Goal: Task Accomplishment & Management: Manage account settings

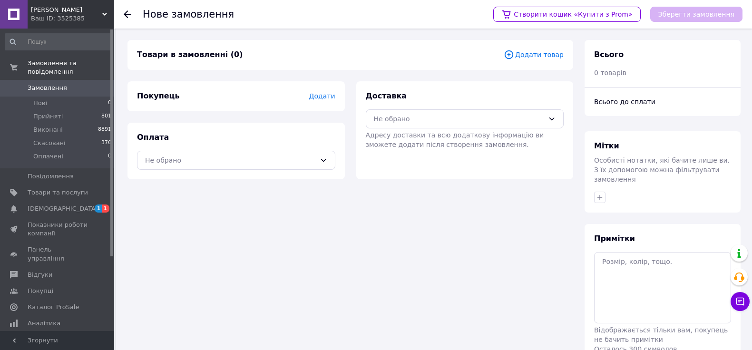
click at [549, 53] on span "Додати товар" at bounding box center [534, 54] width 60 height 10
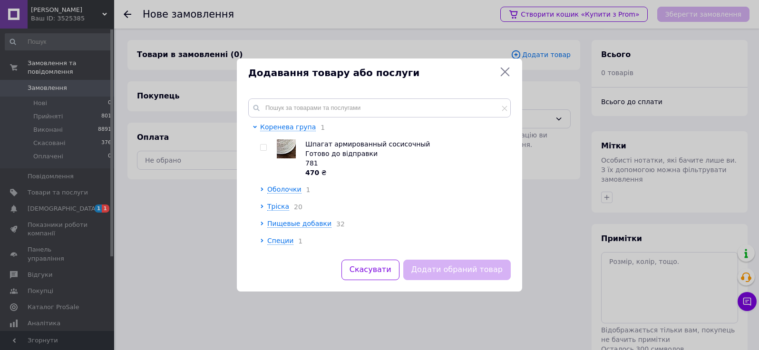
click at [265, 148] on input "checkbox" at bounding box center [263, 148] width 6 height 6
checkbox input "true"
click at [458, 271] on button "Додати обраний товар" at bounding box center [458, 270] width 108 height 20
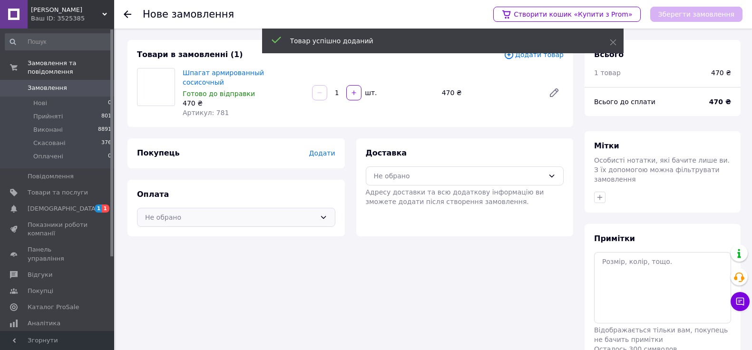
click at [260, 212] on div "Не обрано" at bounding box center [230, 217] width 171 height 10
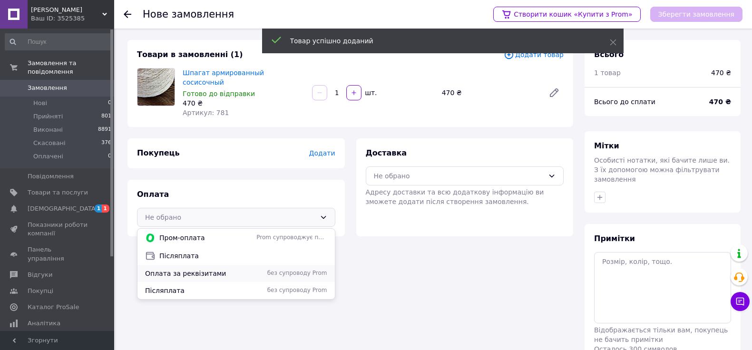
click at [242, 270] on div "Оплата за реквізитами без супроводу Prom" at bounding box center [236, 273] width 197 height 17
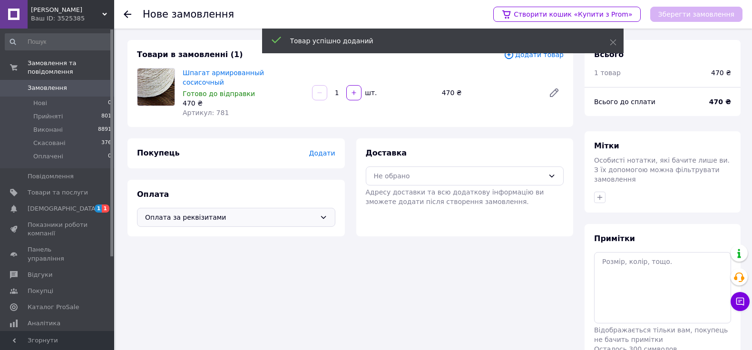
click at [321, 149] on span "Додати" at bounding box center [322, 153] width 26 height 8
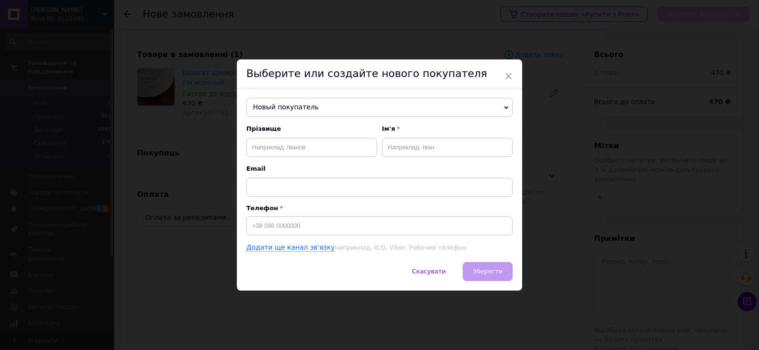
click at [258, 111] on span "Новый покупатель" at bounding box center [379, 107] width 266 height 19
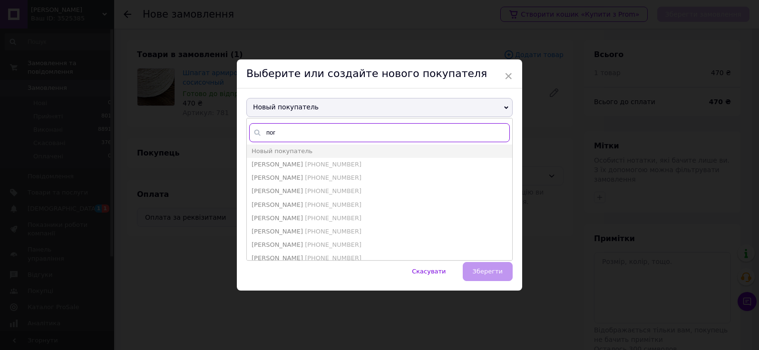
type input "погр"
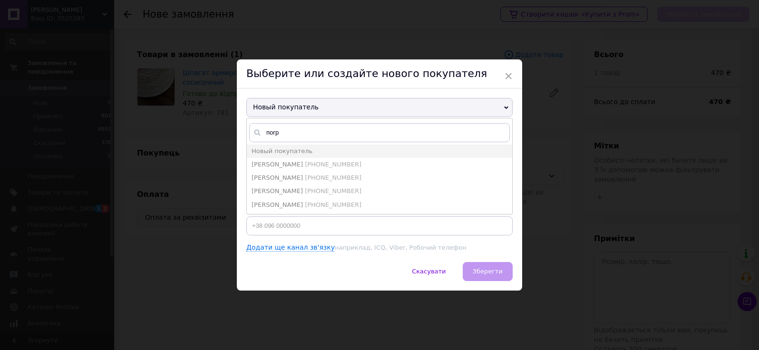
click at [364, 160] on li "[PERSON_NAME] [PHONE_NUMBER]" at bounding box center [380, 164] width 266 height 13
type input "[PERSON_NAME]"
type input "[PHONE_NUMBER]"
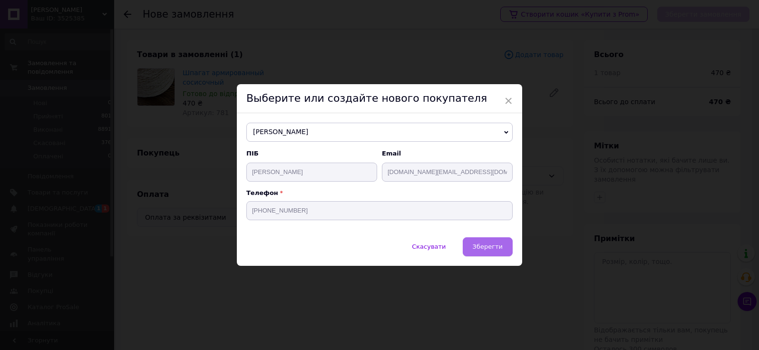
click at [482, 244] on span "Зберегти" at bounding box center [488, 246] width 30 height 7
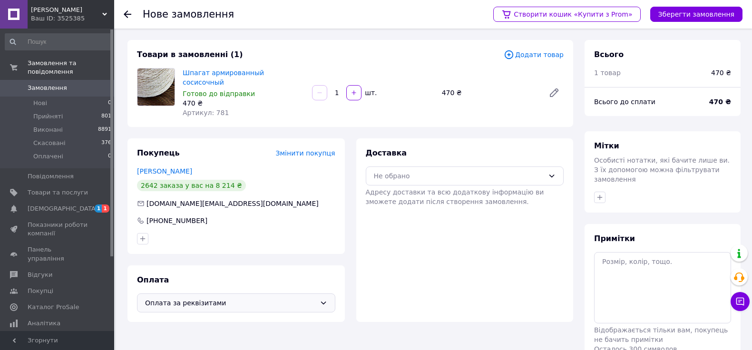
click at [441, 171] on div "Не обрано" at bounding box center [459, 176] width 171 height 10
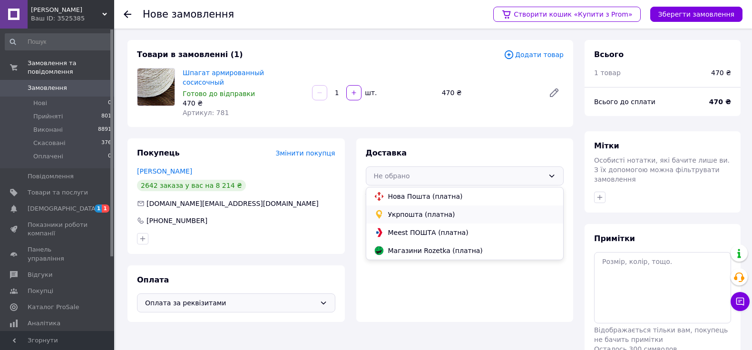
click at [411, 210] on span "Укрпошта (платна)" at bounding box center [472, 215] width 168 height 10
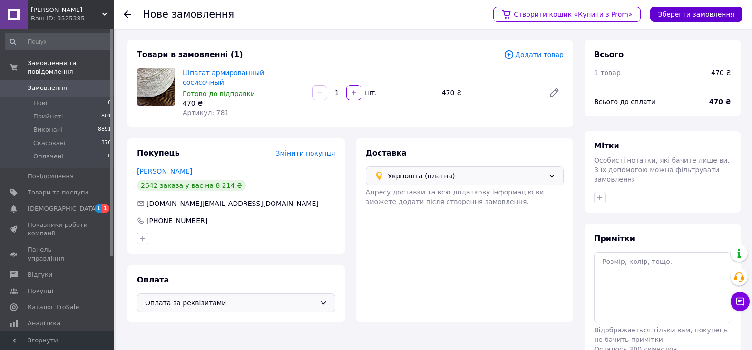
click at [685, 19] on button "Зберегти замовлення" at bounding box center [696, 14] width 92 height 15
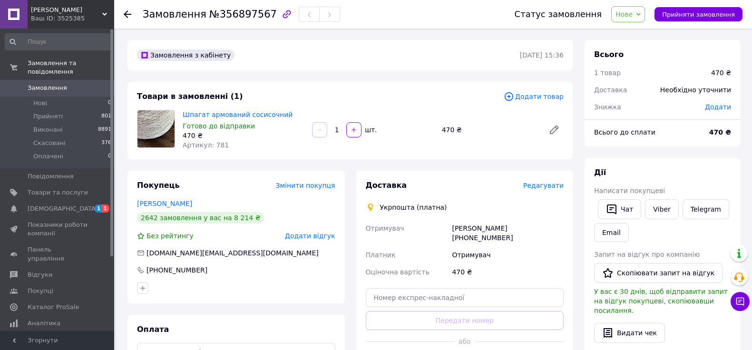
click at [545, 187] on span "Редагувати" at bounding box center [543, 186] width 40 height 8
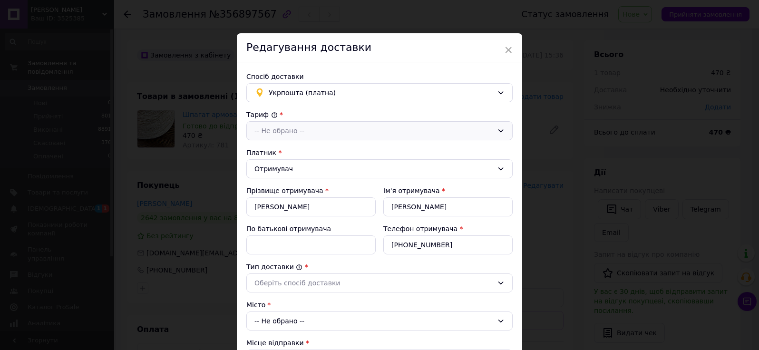
click at [315, 135] on div "-- Не обрано --" at bounding box center [374, 131] width 239 height 10
click at [285, 151] on li "Стандарт" at bounding box center [380, 151] width 266 height 18
click at [293, 207] on input "[PERSON_NAME]" at bounding box center [310, 206] width 129 height 19
paste input "уковська"
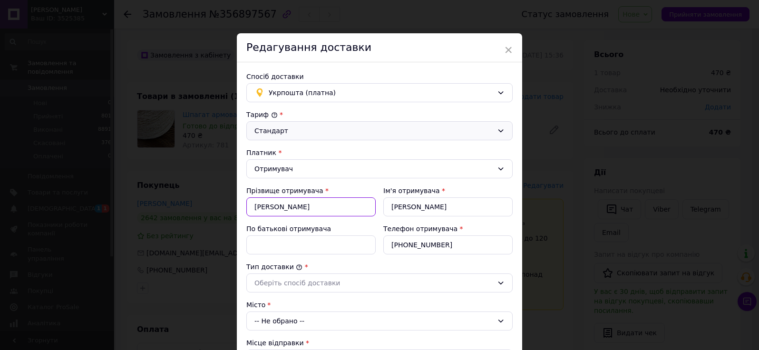
type input "[PERSON_NAME]"
click at [429, 204] on input "[PERSON_NAME]" at bounding box center [448, 206] width 129 height 19
paste input "рина"
type input "[PERSON_NAME]"
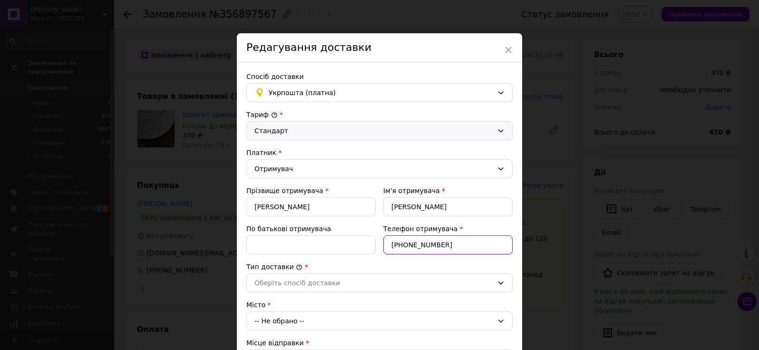
drag, startPoint x: 442, startPoint y: 245, endPoint x: 403, endPoint y: 245, distance: 39.0
click at [403, 245] on input "[PHONE_NUMBER]" at bounding box center [448, 245] width 129 height 19
paste input "968347484"
type input "[PHONE_NUMBER]"
click at [335, 286] on div "Оберіть спосіб доставки" at bounding box center [374, 283] width 239 height 10
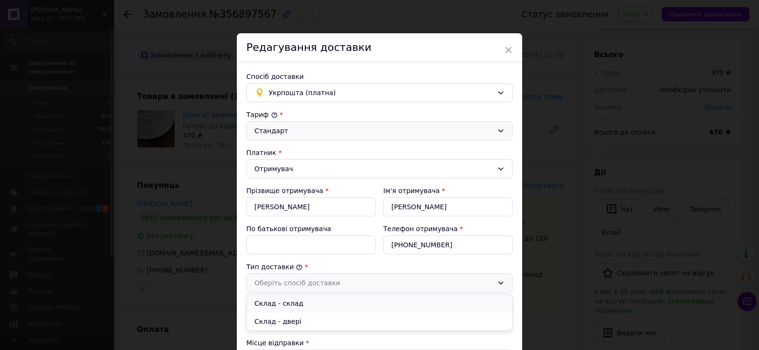
click at [292, 301] on li "Склад - склад" at bounding box center [380, 304] width 266 height 18
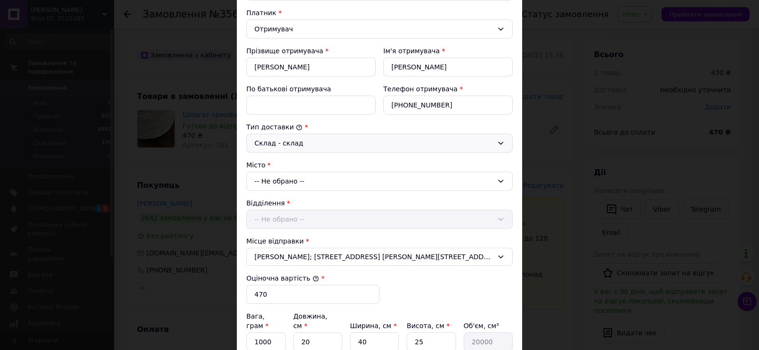
scroll to position [190, 0]
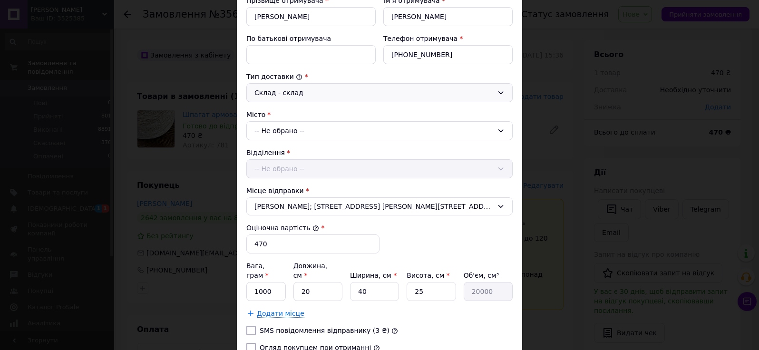
click at [278, 132] on div "-- Не обрано --" at bounding box center [379, 130] width 266 height 19
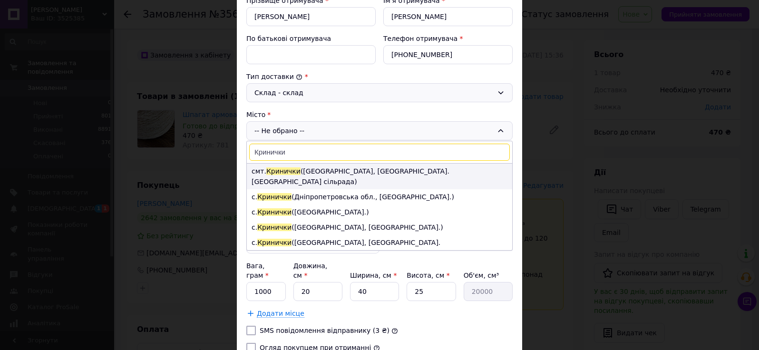
type input "Кринички"
click at [317, 170] on li "смт. Кринички ([GEOGRAPHIC_DATA], [GEOGRAPHIC_DATA]. [GEOGRAPHIC_DATA] сільрада)" at bounding box center [380, 177] width 266 height 26
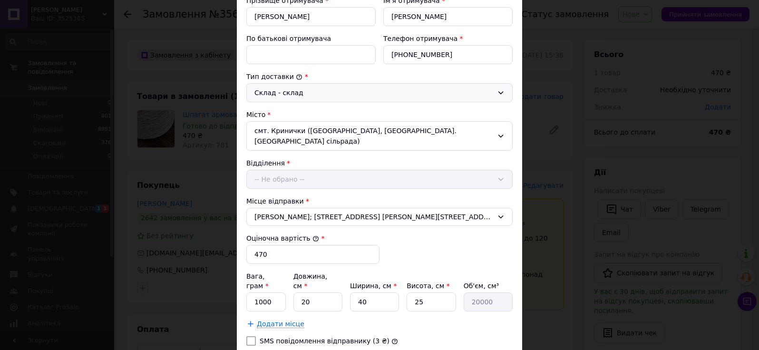
click at [295, 175] on div "Відділення -- Не обрано --" at bounding box center [379, 173] width 266 height 30
click at [295, 177] on div "-- Не обрано --" at bounding box center [379, 179] width 266 height 19
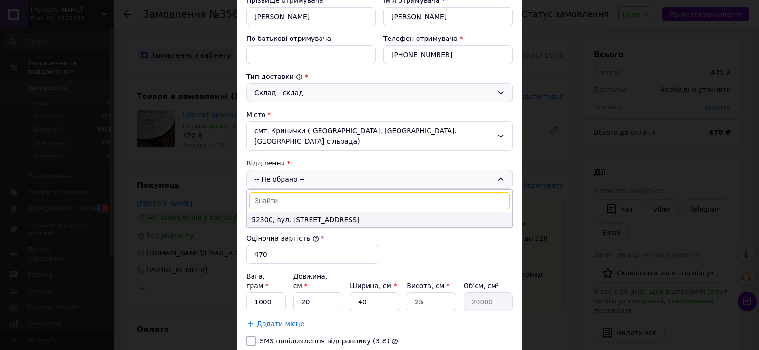
click at [287, 219] on li "52300, вул. [STREET_ADDRESS]" at bounding box center [380, 219] width 266 height 15
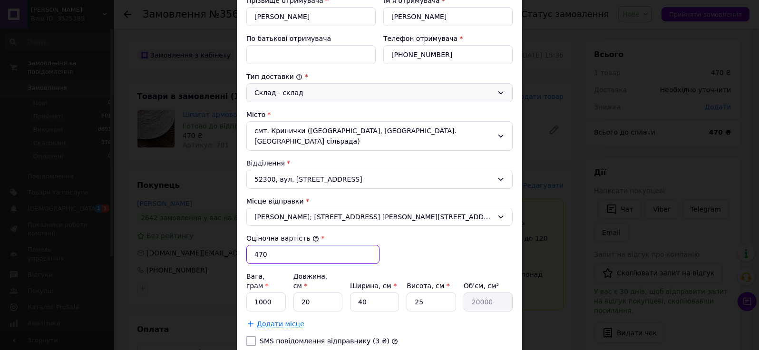
click at [273, 256] on input "470" at bounding box center [312, 254] width 133 height 19
type input "217"
drag, startPoint x: 259, startPoint y: 297, endPoint x: 264, endPoint y: 301, distance: 6.5
click at [259, 297] on input "1000" at bounding box center [265, 302] width 39 height 19
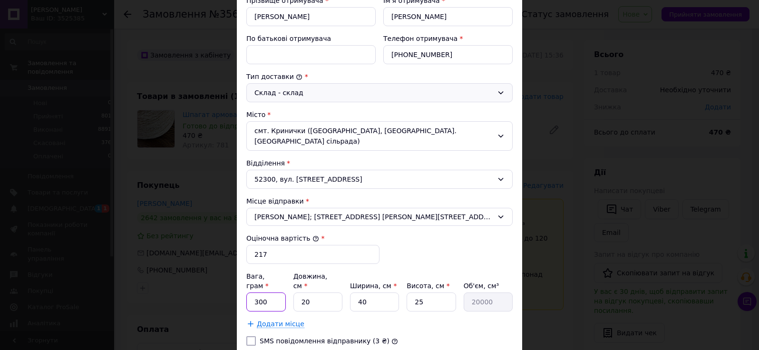
type input "300"
click at [374, 293] on input "40" at bounding box center [374, 302] width 49 height 19
type input "2"
type input "1000"
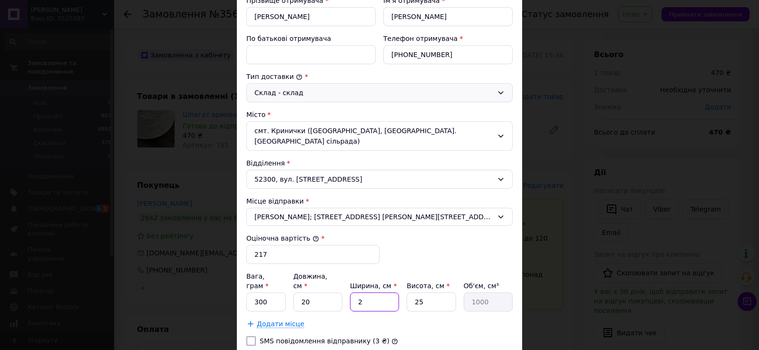
type input "20"
type input "10000"
type input "20"
click at [431, 293] on input "25" at bounding box center [431, 302] width 49 height 19
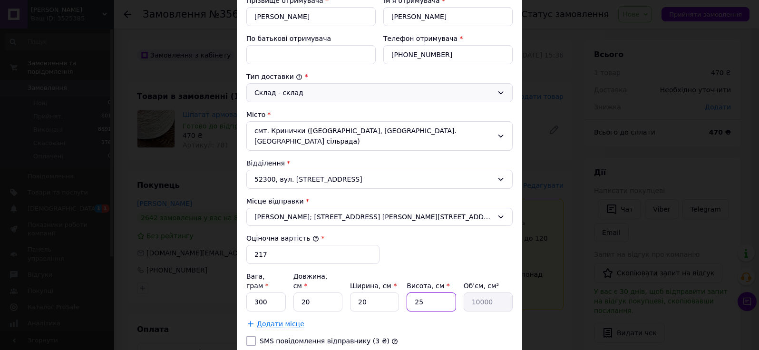
type input "4"
type input "1600"
type input "40"
type input "16000"
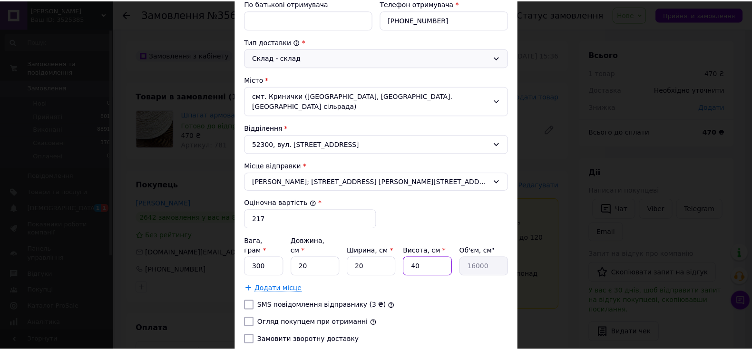
scroll to position [286, 0]
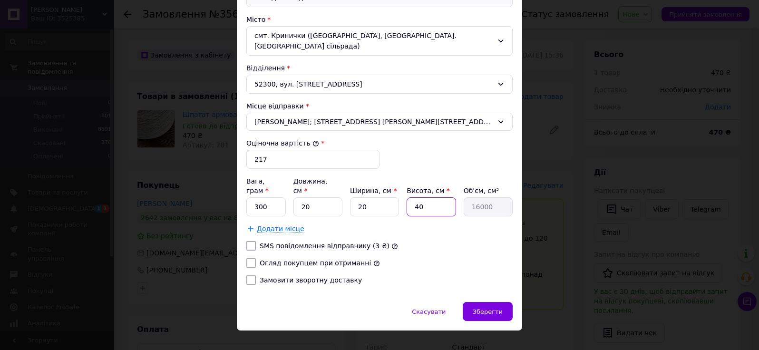
type input "40"
click at [243, 251] on div "Спосіб доставки Укрпошта (платна) Тариф * Стандарт Платник * Отримувач Прізвище…" at bounding box center [380, 39] width 286 height 525
click at [251, 258] on input "Огляд покупцем при отриманні" at bounding box center [251, 263] width 10 height 10
checkbox input "true"
click at [484, 308] on span "Зберегти" at bounding box center [488, 311] width 30 height 7
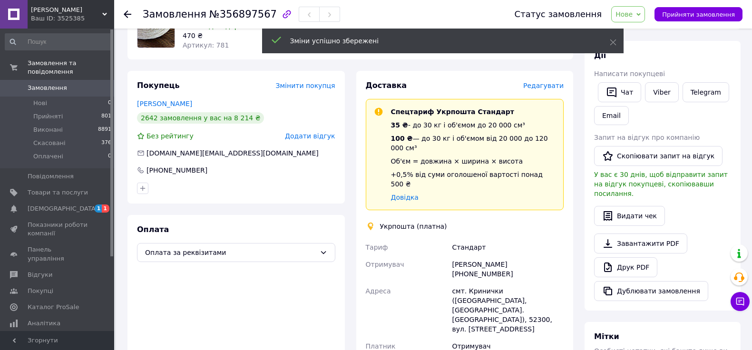
scroll to position [190, 0]
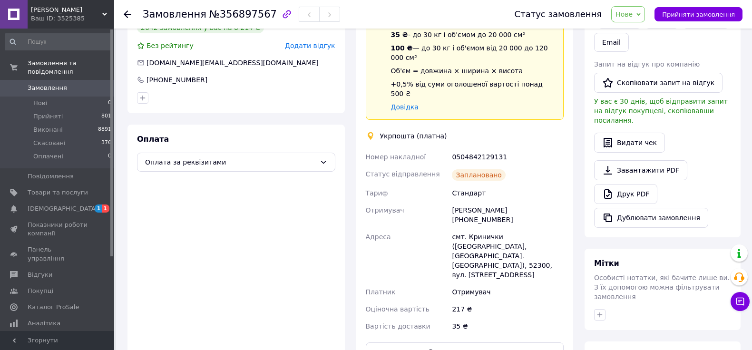
click at [473, 148] on div "0504842129131" at bounding box center [508, 156] width 116 height 17
copy div "0504842129131"
drag, startPoint x: 501, startPoint y: 191, endPoint x: 452, endPoint y: 190, distance: 49.0
click at [452, 202] on div "[PERSON_NAME] [PHONE_NUMBER]" at bounding box center [508, 215] width 116 height 27
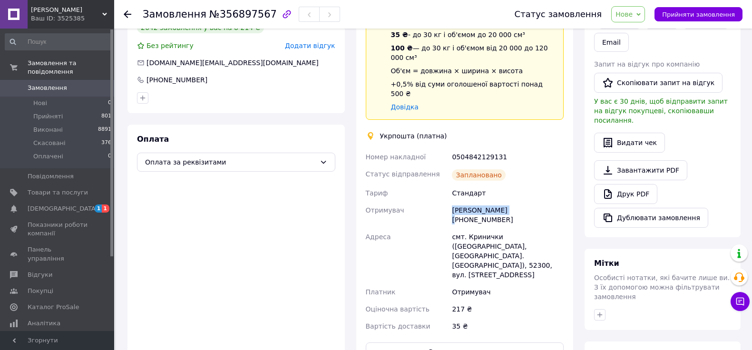
copy div "[PERSON_NAME]"
click at [484, 343] on button "Роздрукувати ярлик" at bounding box center [465, 352] width 198 height 19
click at [633, 14] on span "Нове" at bounding box center [624, 14] width 17 height 8
click at [638, 46] on li "Виконано" at bounding box center [634, 47] width 44 height 14
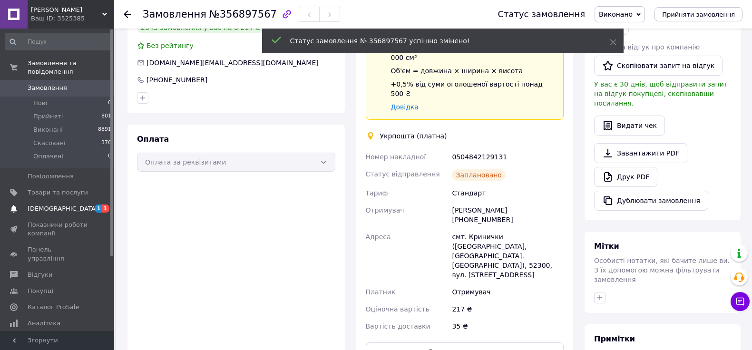
click at [57, 205] on span "[DEMOGRAPHIC_DATA]" at bounding box center [63, 209] width 70 height 9
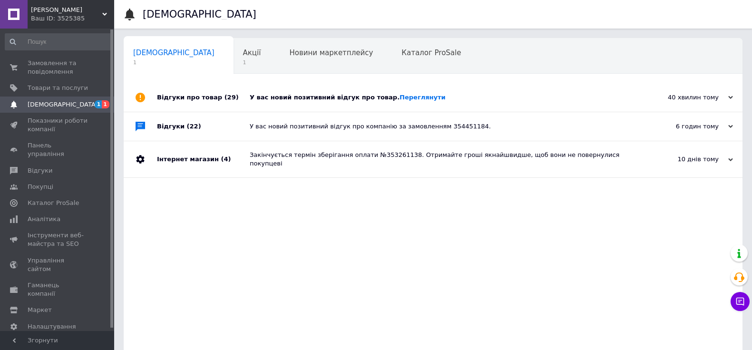
click at [707, 97] on div "40 хвилин тому" at bounding box center [685, 97] width 95 height 9
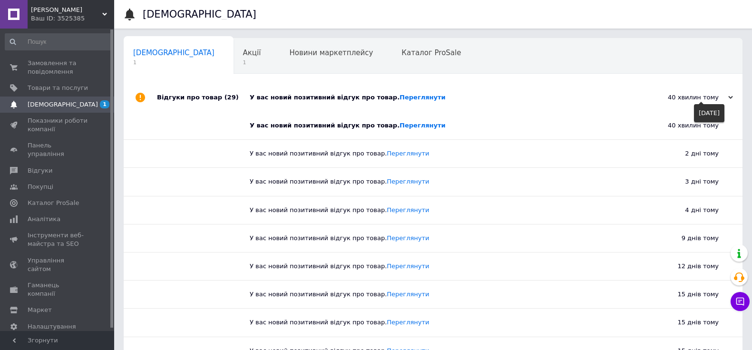
click at [707, 97] on div "40 хвилин тому" at bounding box center [685, 97] width 95 height 9
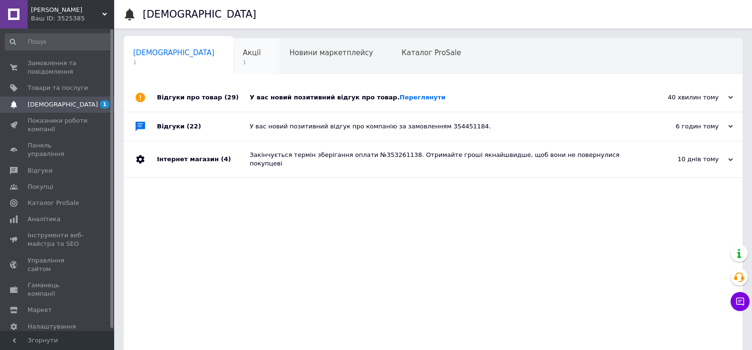
click at [234, 55] on div "Акції 1" at bounding box center [257, 57] width 47 height 36
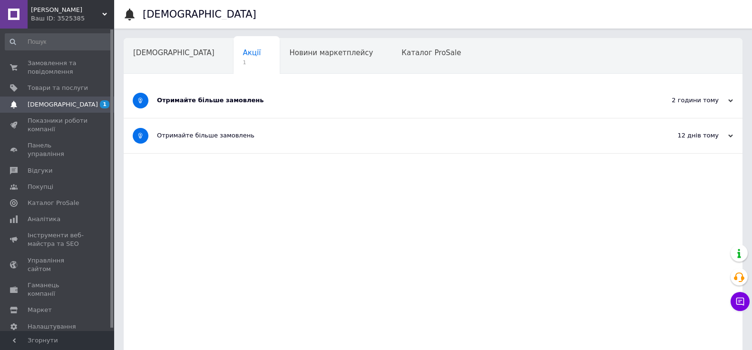
click at [261, 100] on div "Отримайте більше замовлень" at bounding box center [397, 100] width 481 height 9
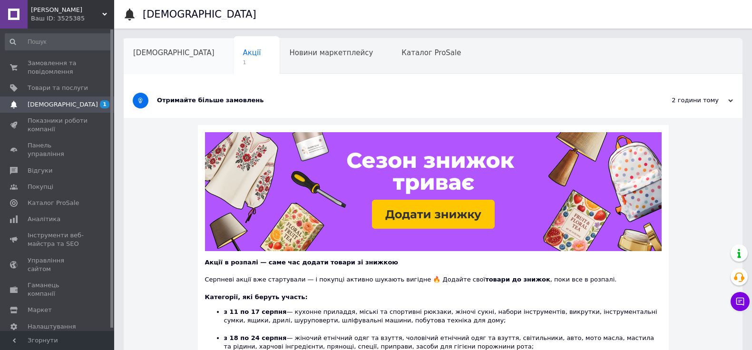
click at [170, 63] on div "[DEMOGRAPHIC_DATA]" at bounding box center [179, 57] width 110 height 36
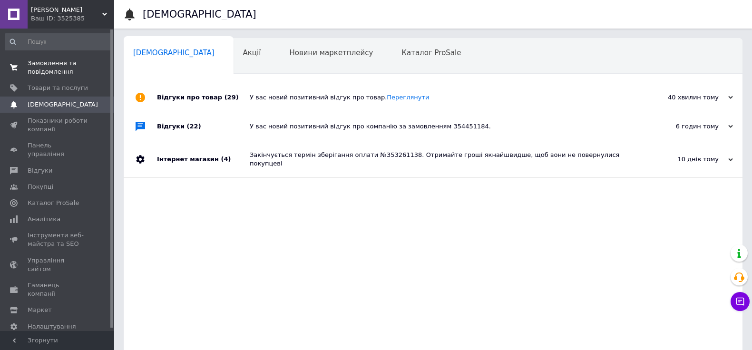
click at [54, 67] on span "Замовлення та повідомлення" at bounding box center [58, 67] width 60 height 17
